Goal: Check status

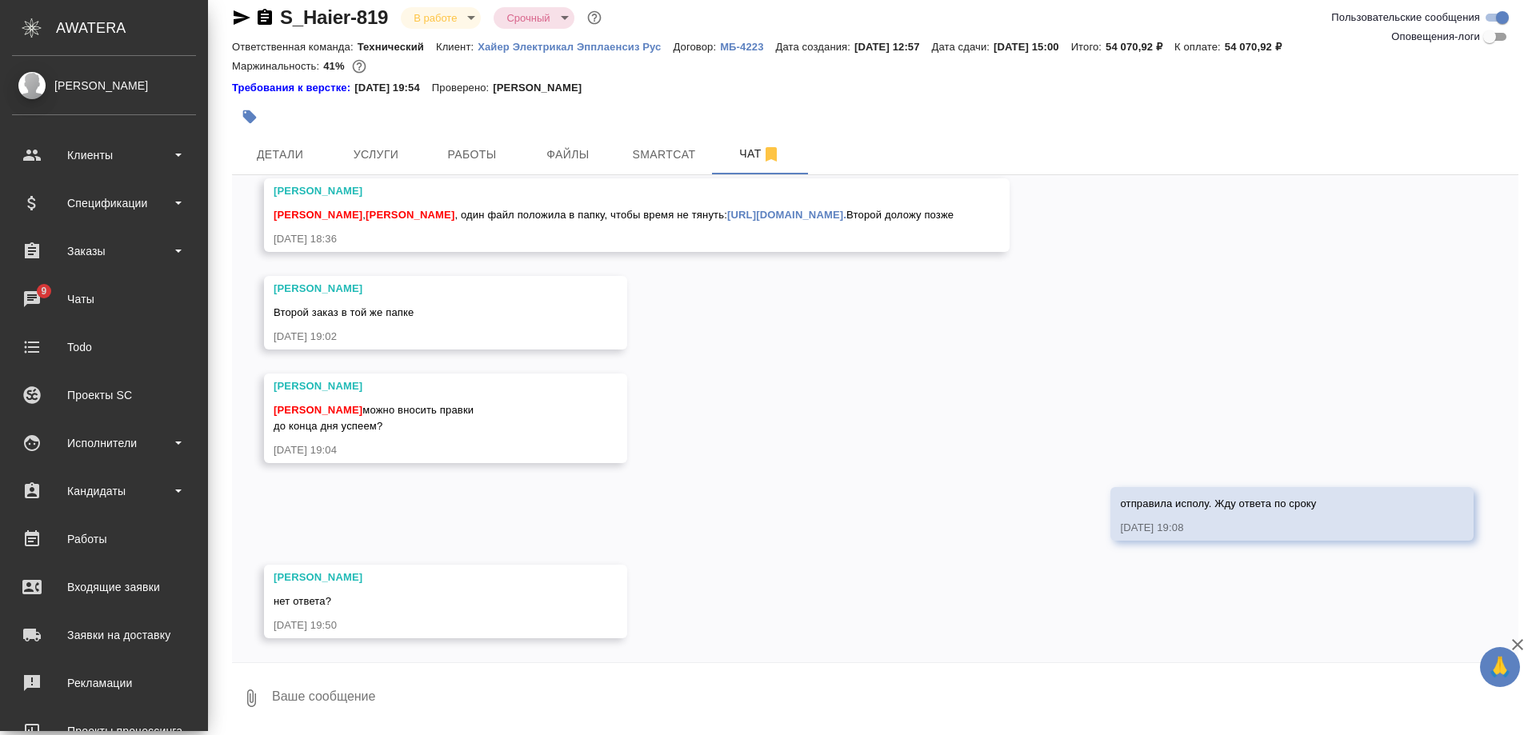
scroll to position [18, 0]
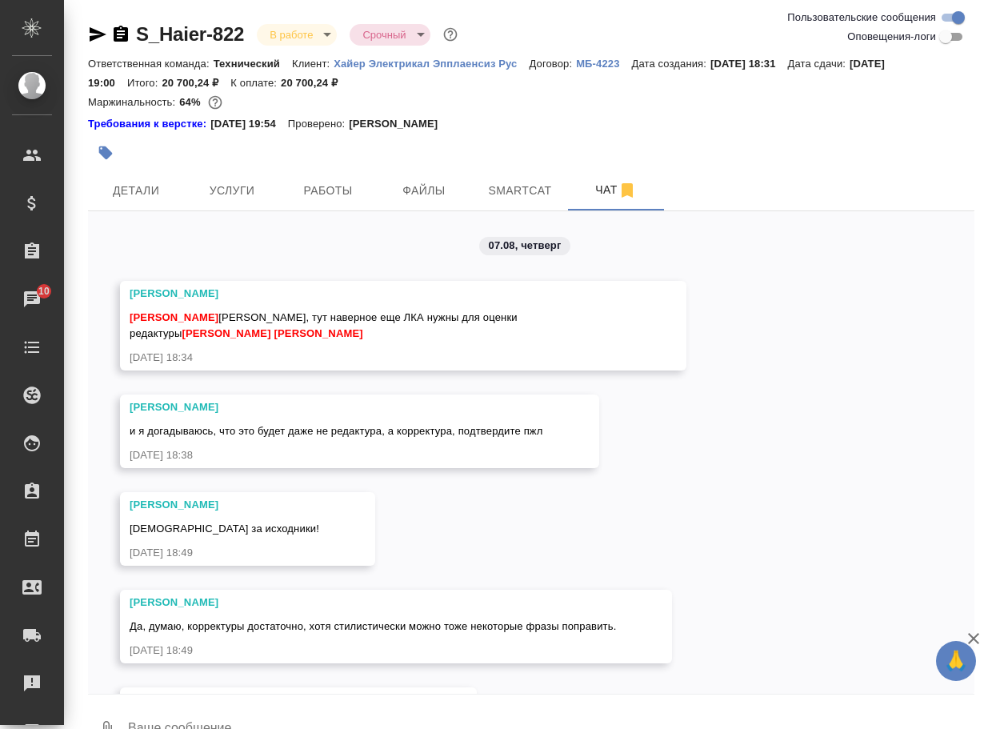
scroll to position [12313, 0]
